Goal: Information Seeking & Learning: Learn about a topic

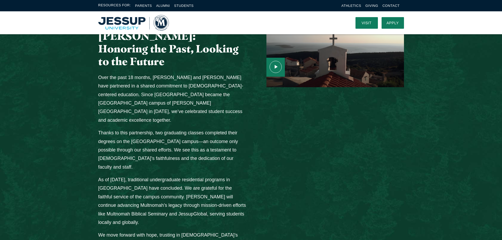
scroll to position [633, 0]
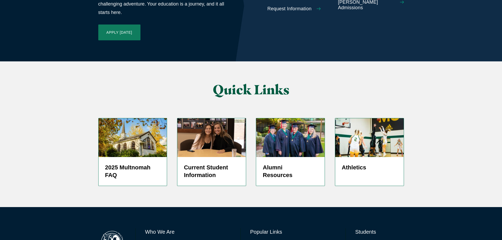
scroll to position [1253, 0]
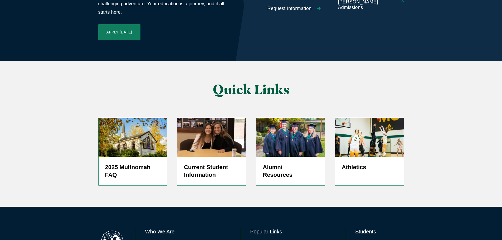
click at [259, 240] on link "Directory" at bounding box center [258, 244] width 17 height 8
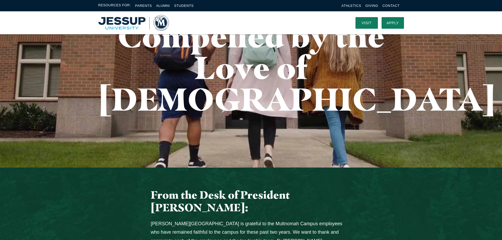
scroll to position [0, 0]
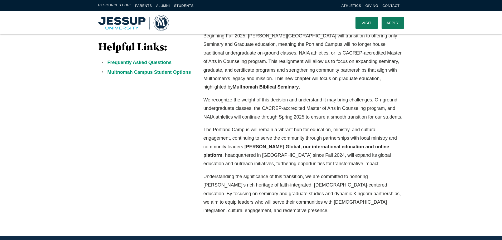
scroll to position [132, 0]
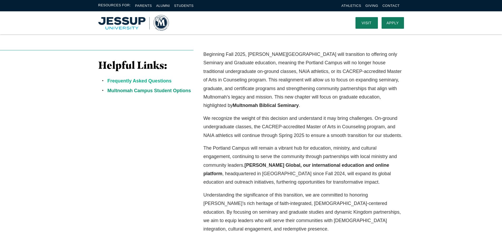
click at [153, 81] on link "Frequently Asked Questions" at bounding box center [140, 80] width 64 height 5
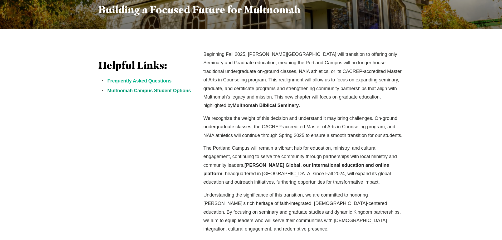
scroll to position [459, 0]
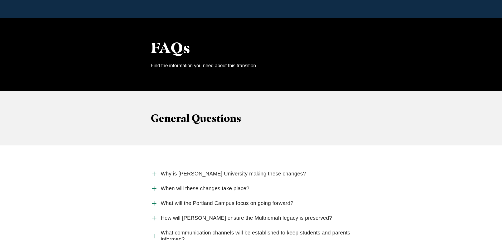
click at [211, 171] on span "Why is [PERSON_NAME] University making these changes?" at bounding box center [233, 174] width 145 height 7
click at [0, 0] on input "Why is [PERSON_NAME] University making these changes?" at bounding box center [0, 0] width 0 height 0
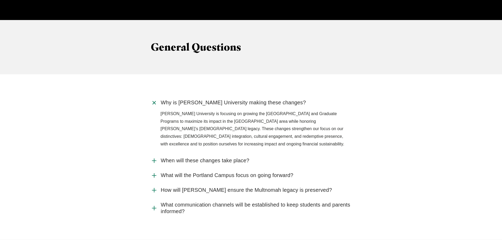
scroll to position [565, 0]
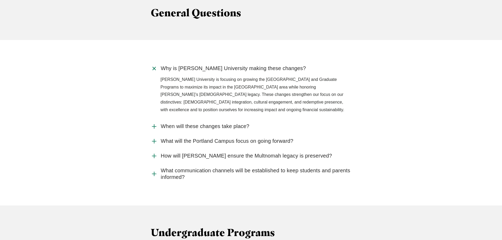
click at [170, 123] on span "When will these changes take place?" at bounding box center [205, 126] width 89 height 7
click at [0, 0] on input "When will these changes take place?" at bounding box center [0, 0] width 0 height 0
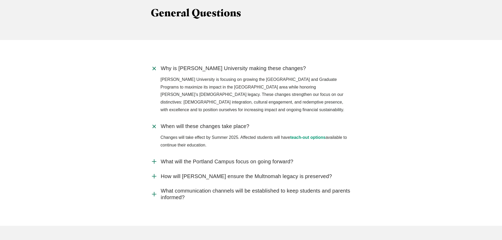
click at [247, 158] on span "What will the Portland Campus focus on going forward?" at bounding box center [227, 161] width 133 height 7
click at [0, 0] on input "What will the Portland Campus focus on going forward?" at bounding box center [0, 0] width 0 height 0
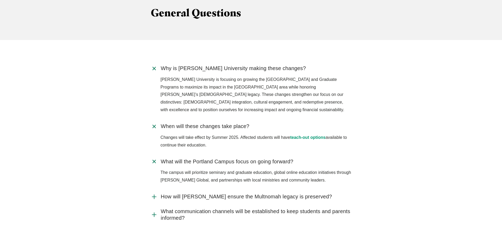
click at [268, 193] on span "How will [PERSON_NAME] ensure the Multnomah legacy is preserved?" at bounding box center [246, 196] width 171 height 7
click at [0, 0] on input "How will [PERSON_NAME] ensure the Multnomah legacy is preserved?" at bounding box center [0, 0] width 0 height 0
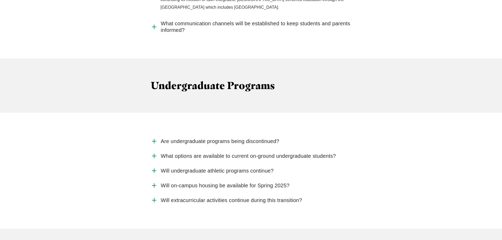
scroll to position [802, 0]
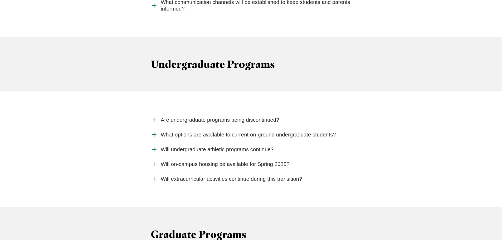
click at [265, 117] on span "Are undergraduate programs being discontinued?" at bounding box center [220, 120] width 119 height 7
click at [0, 0] on input "Are undergraduate programs being discontinued?" at bounding box center [0, 0] width 0 height 0
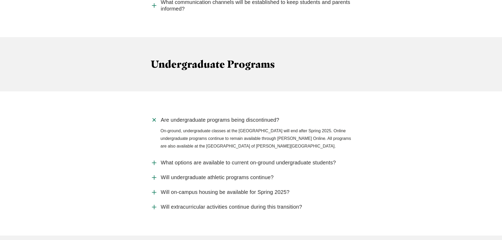
click at [310, 159] on span "What options are available to current on-ground undergraduate students?" at bounding box center [248, 162] width 175 height 7
click at [0, 0] on input "What options are available to current on-ground undergraduate students?" at bounding box center [0, 0] width 0 height 0
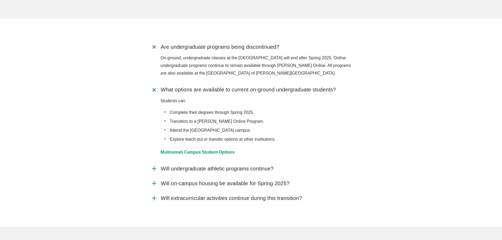
scroll to position [881, 0]
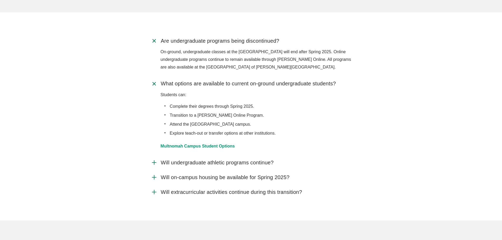
click at [232, 159] on span "Will undergraduate athletic programs continue?" at bounding box center [217, 162] width 113 height 7
click at [0, 0] on input "Will undergraduate athletic programs continue?" at bounding box center [0, 0] width 0 height 0
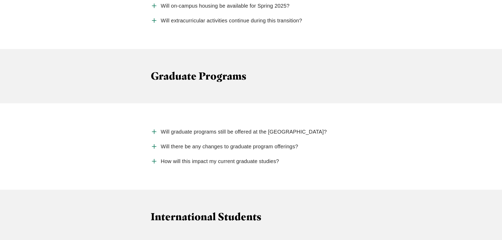
scroll to position [1092, 0]
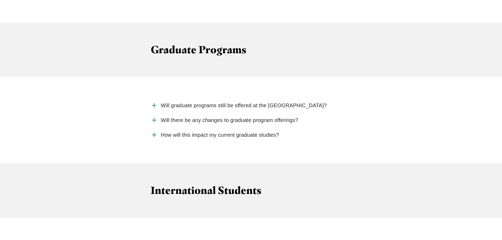
click at [242, 102] on span "Will graduate programs still be offered at the [GEOGRAPHIC_DATA]?" at bounding box center [244, 105] width 166 height 7
click at [0, 0] on input "Will graduate programs still be offered at the [GEOGRAPHIC_DATA]?" at bounding box center [0, 0] width 0 height 0
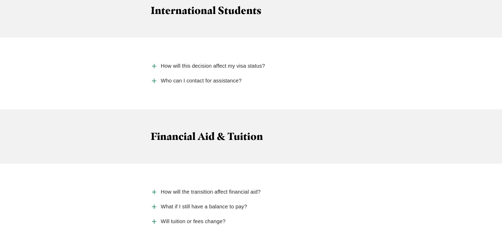
scroll to position [1408, 0]
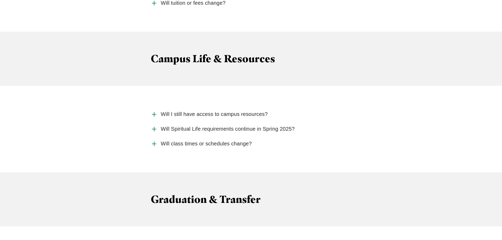
scroll to position [1660, 0]
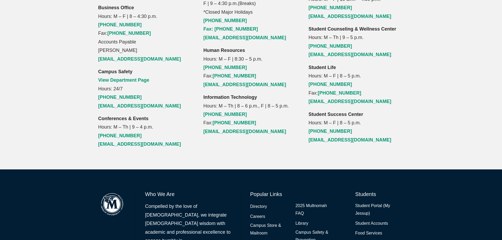
scroll to position [606, 0]
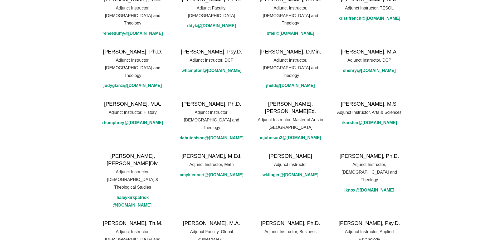
scroll to position [264, 0]
